Goal: Complete application form: Complete application form

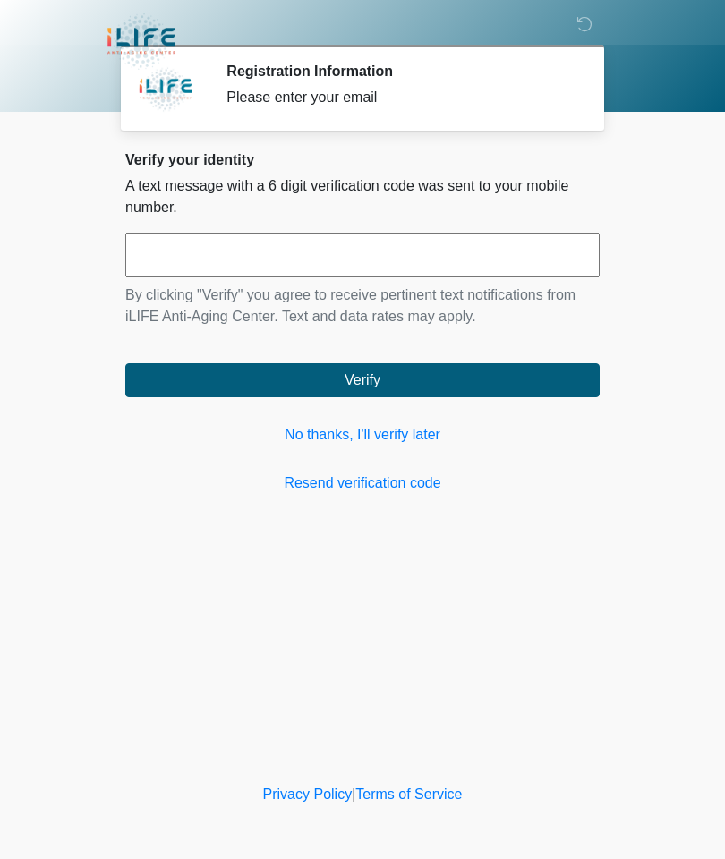
click at [396, 426] on link "No thanks, I'll verify later" at bounding box center [362, 434] width 474 height 21
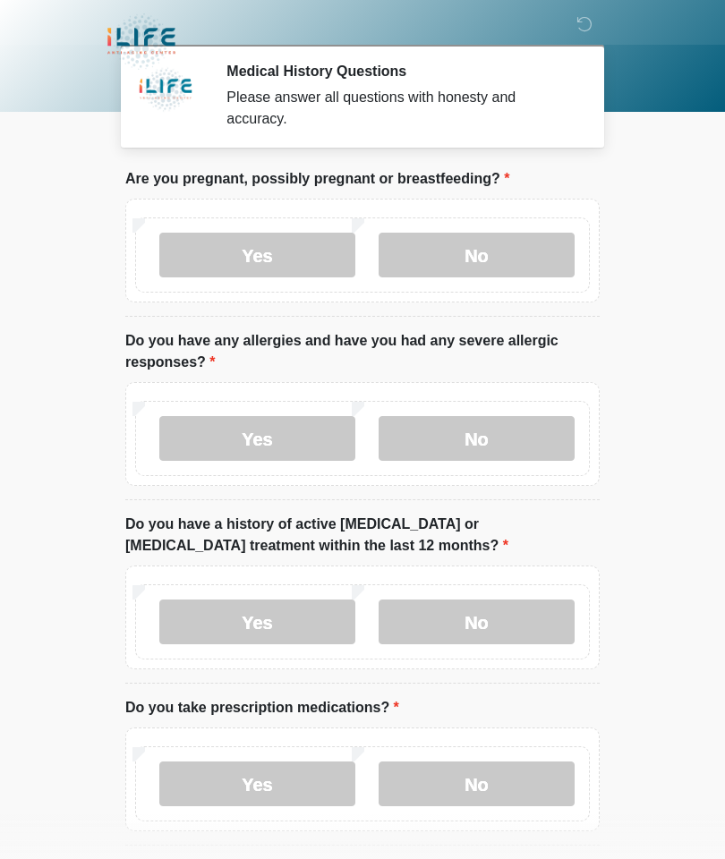
click at [497, 244] on label "No" at bounding box center [477, 255] width 196 height 45
click at [469, 441] on label "No" at bounding box center [477, 438] width 196 height 45
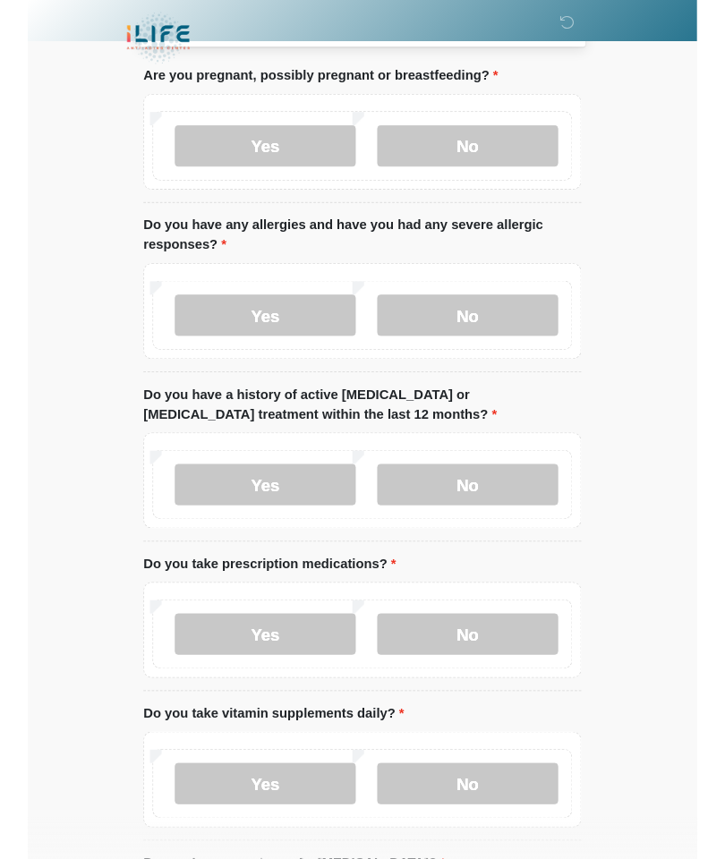
scroll to position [168, 0]
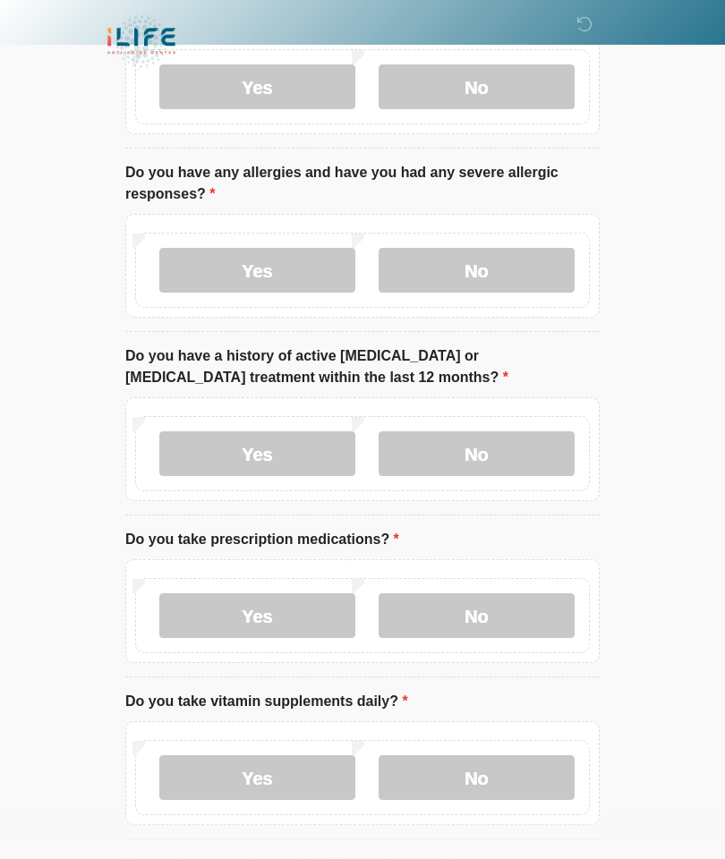
click at [468, 424] on div "Yes No" at bounding box center [362, 453] width 455 height 75
click at [476, 621] on label "No" at bounding box center [477, 615] width 196 height 45
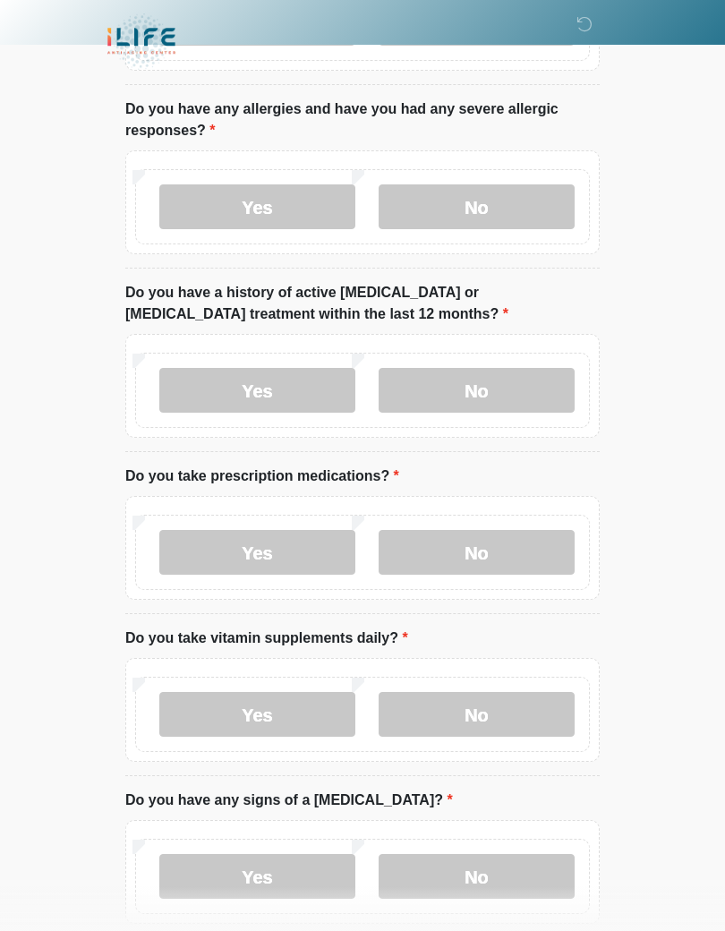
click at [481, 389] on label "No" at bounding box center [477, 390] width 196 height 45
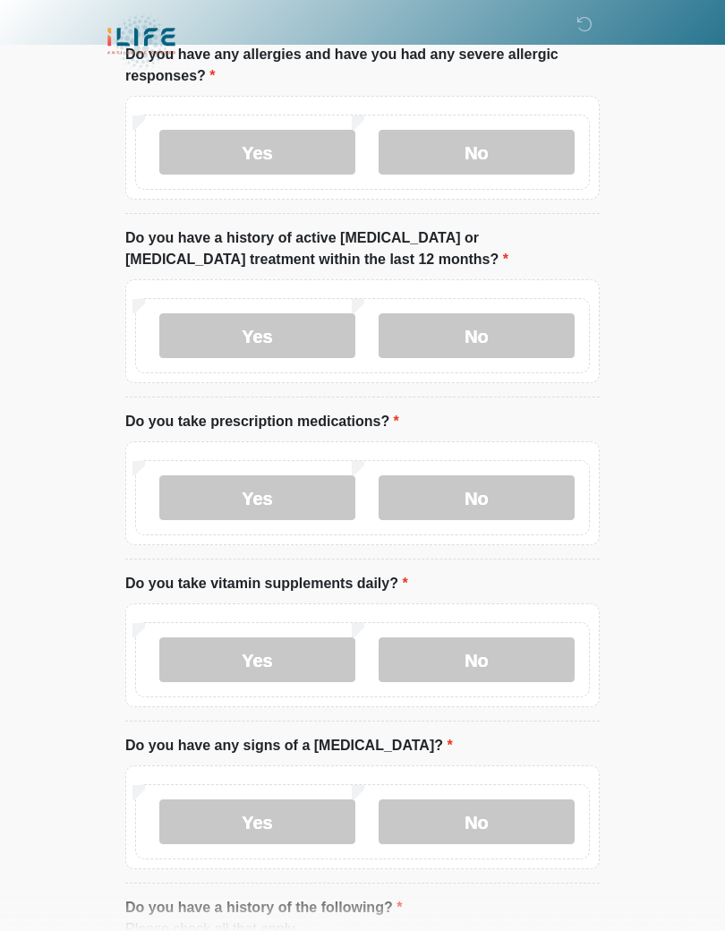
scroll to position [357, 0]
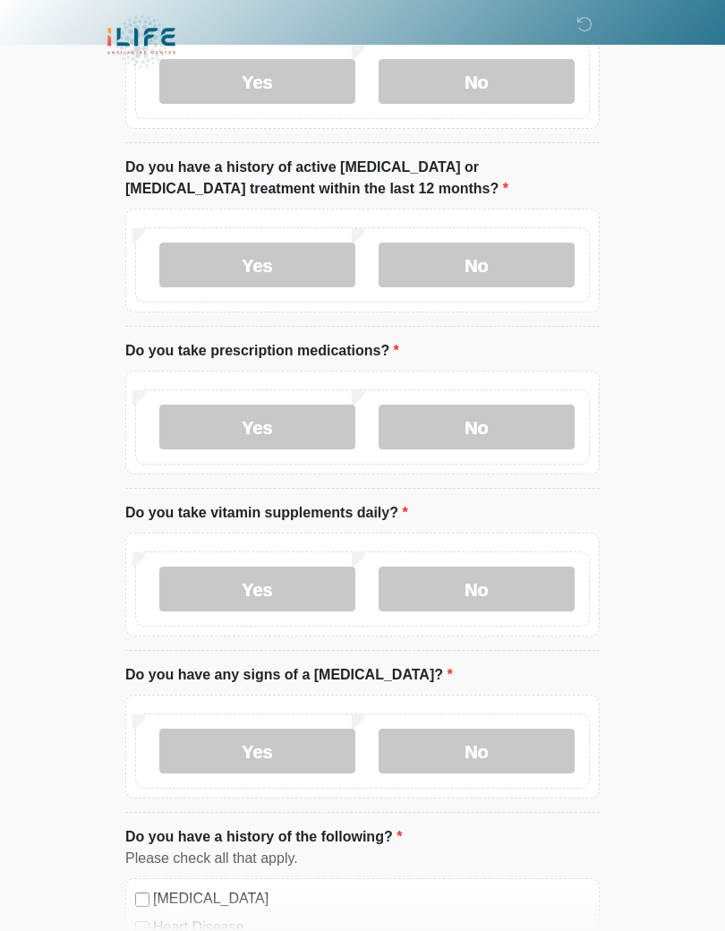
click at [468, 579] on label "No" at bounding box center [477, 589] width 196 height 45
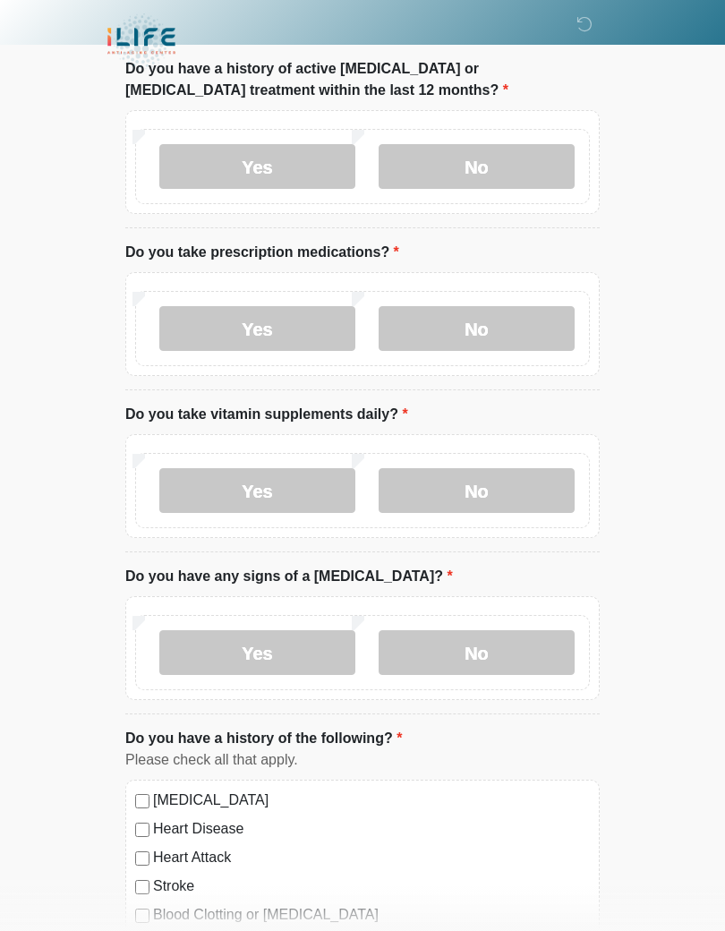
click at [483, 639] on label "No" at bounding box center [477, 652] width 196 height 45
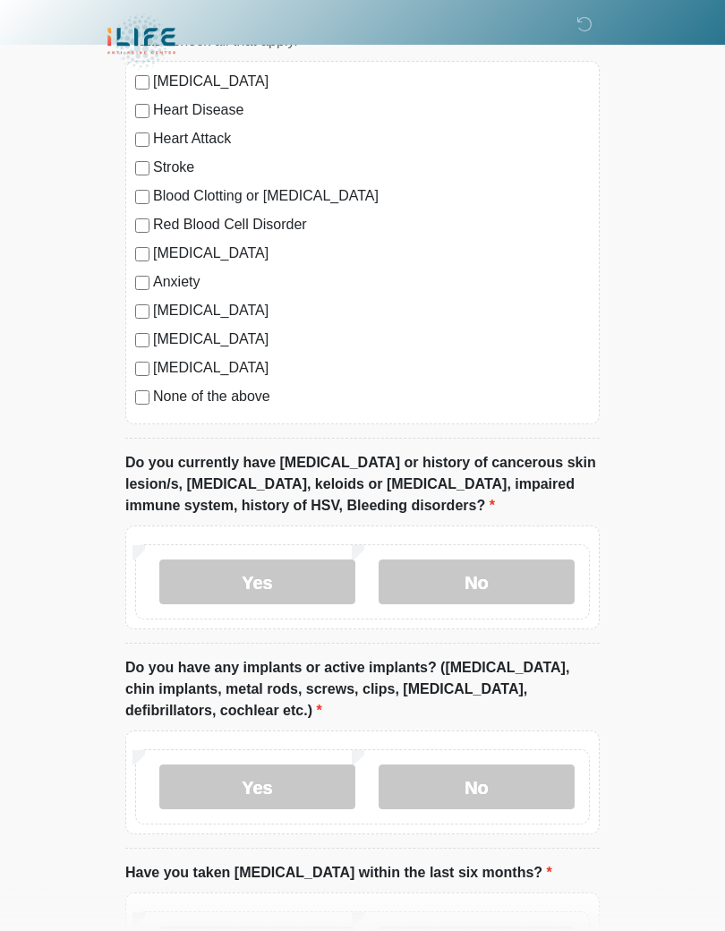
scroll to position [1178, 0]
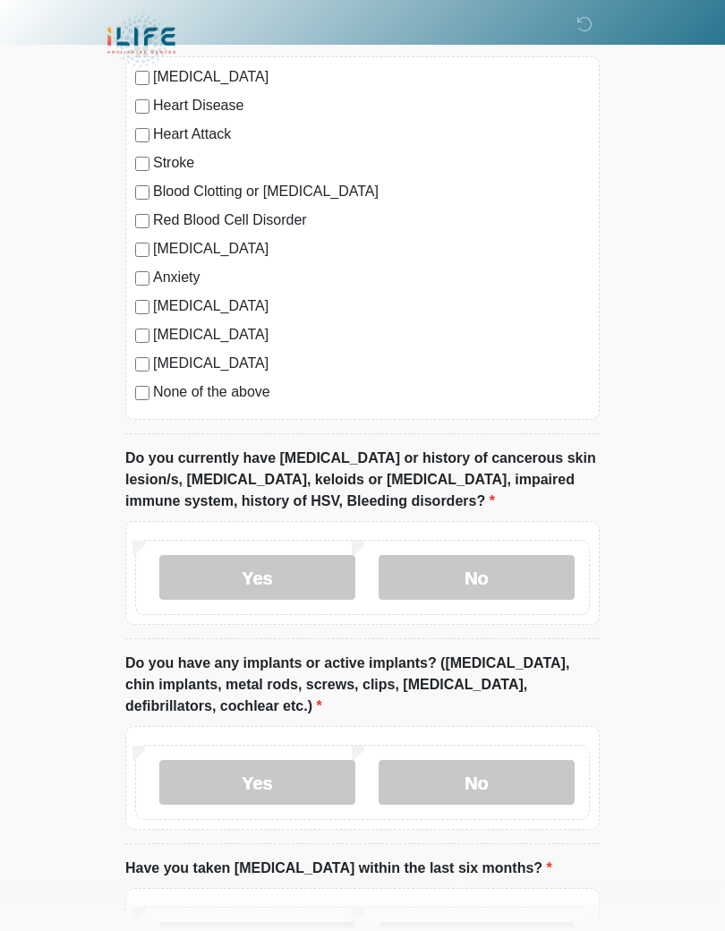
click at [479, 568] on label "No" at bounding box center [477, 578] width 196 height 45
click at [467, 772] on label "No" at bounding box center [477, 782] width 196 height 45
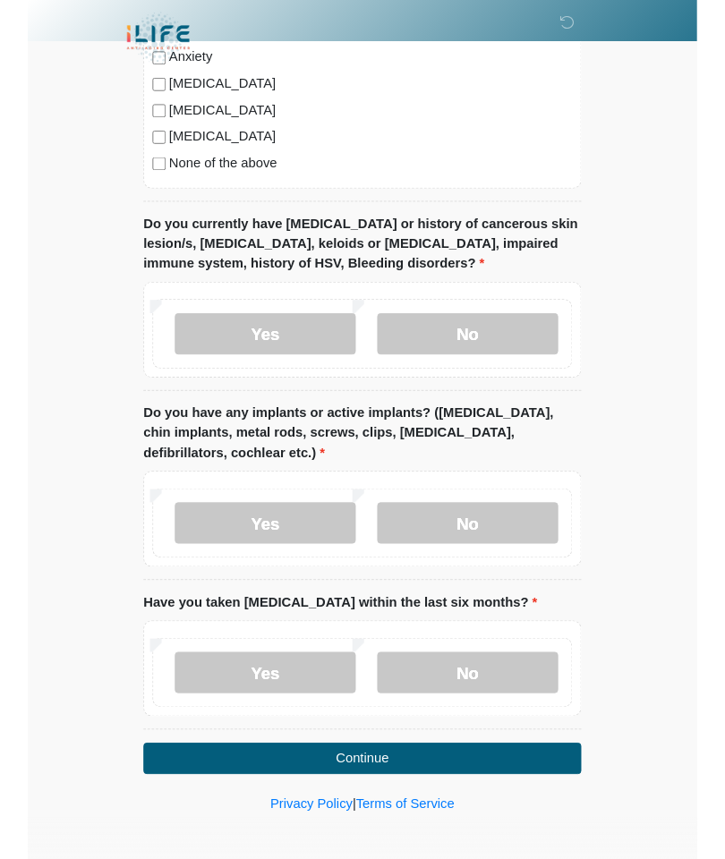
scroll to position [1466, 0]
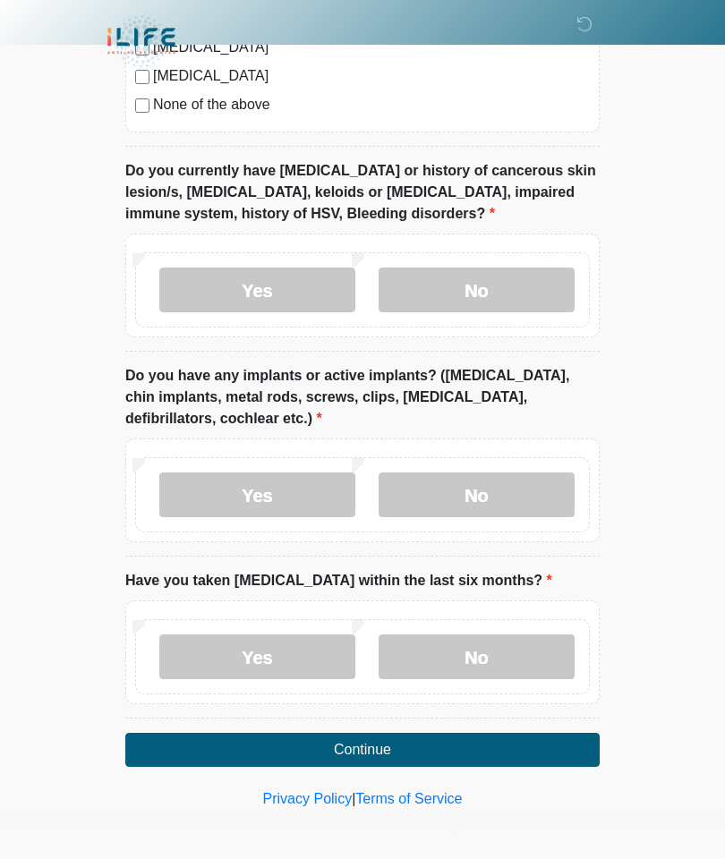
click at [506, 641] on label "No" at bounding box center [477, 657] width 196 height 45
click at [347, 745] on button "Continue" at bounding box center [362, 750] width 474 height 34
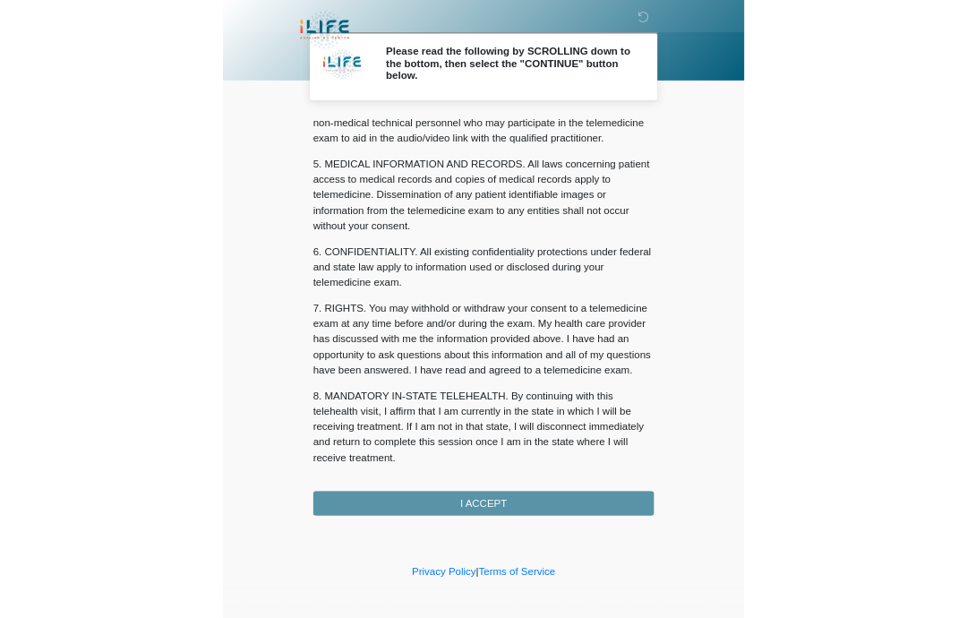
scroll to position [537, 0]
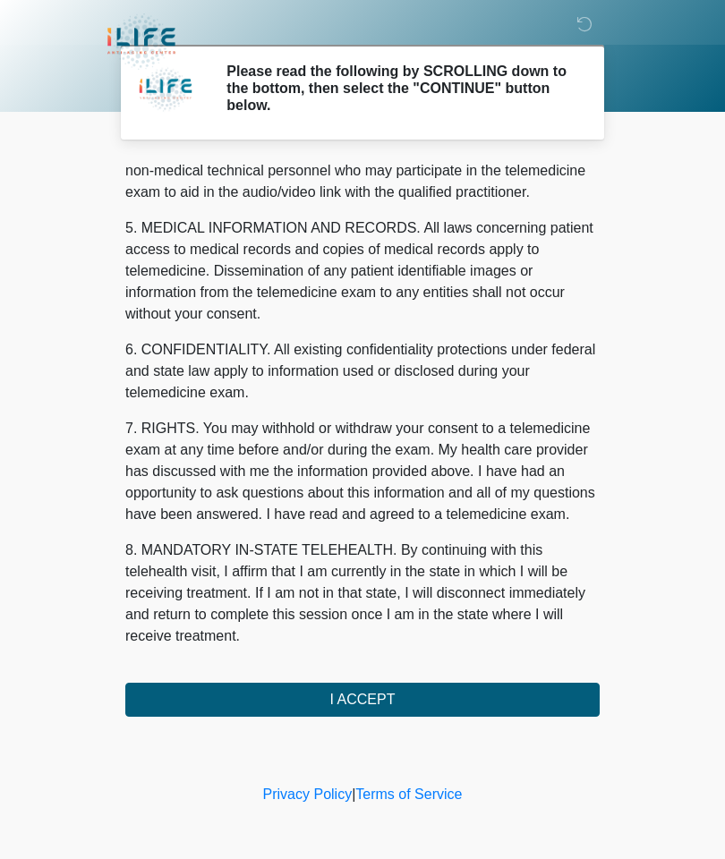
click at [354, 688] on button "I ACCEPT" at bounding box center [362, 700] width 474 height 34
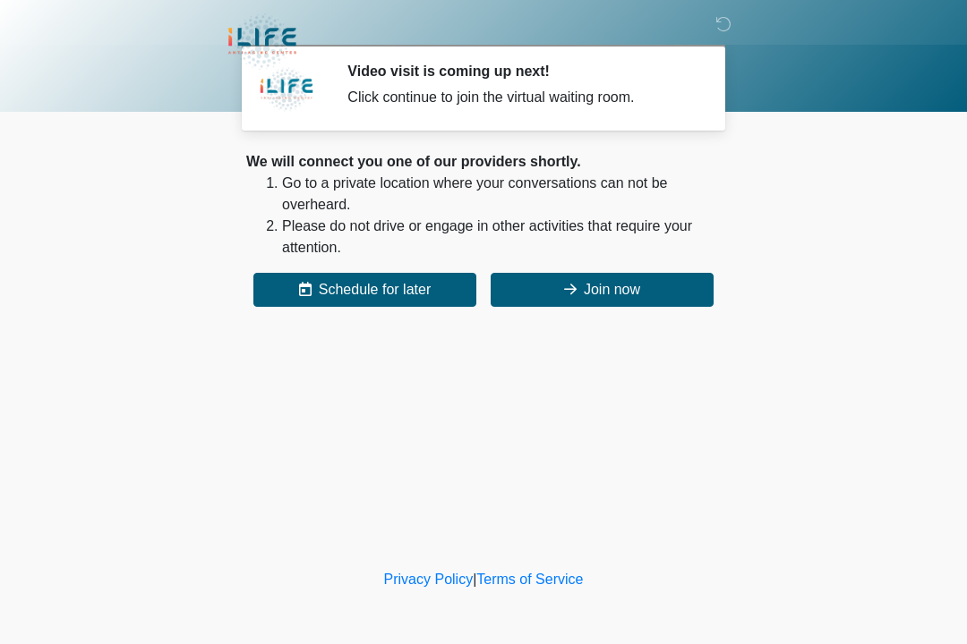
click at [620, 274] on button "Join now" at bounding box center [601, 290] width 223 height 34
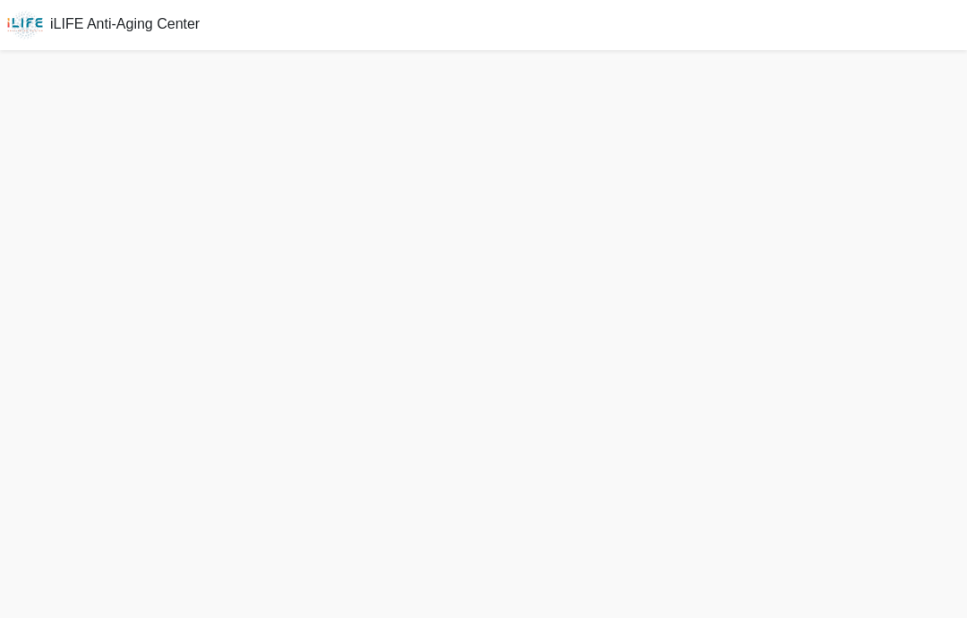
scroll to position [5, 0]
